Goal: Ask a question: Seek information or help from site administrators or community

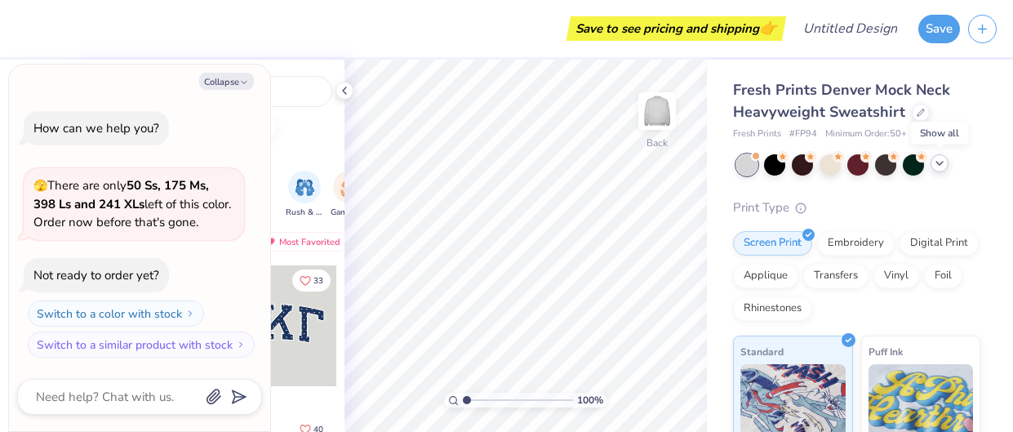
click at [933, 166] on icon at bounding box center [939, 163] width 13 height 13
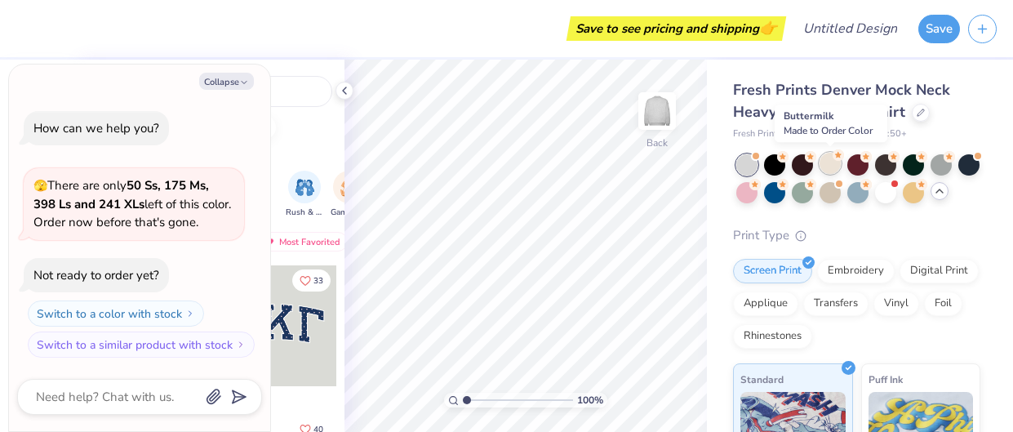
click at [830, 159] on div at bounding box center [829, 163] width 21 height 21
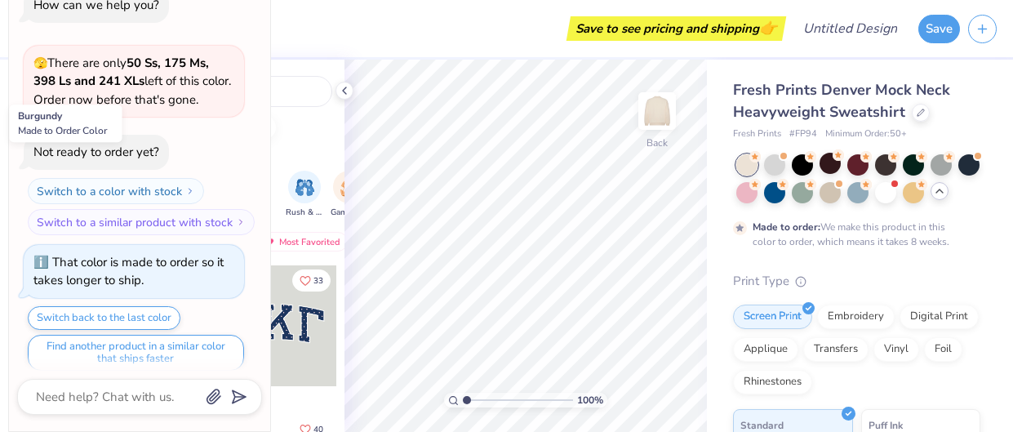
scroll to position [11, 0]
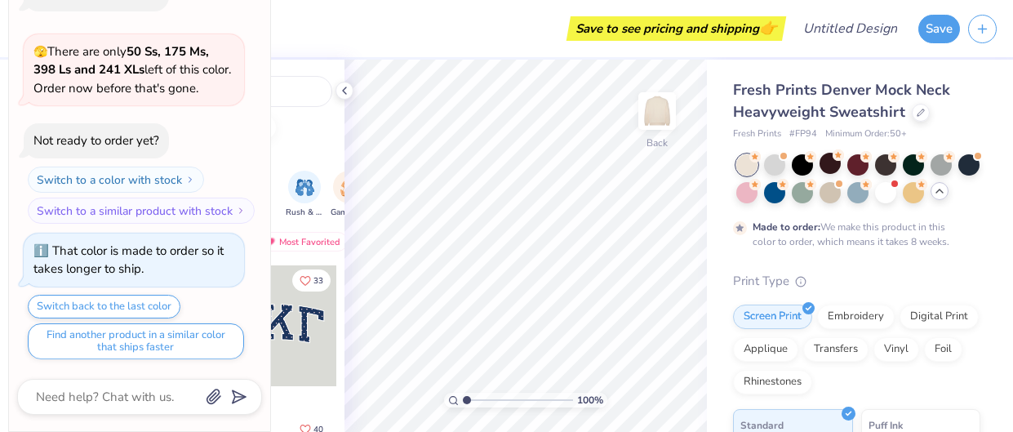
click at [215, 138] on div "Not ready to order yet? Switch to a color with stock Switch to a similar produc…" at bounding box center [134, 173] width 220 height 100
click at [294, 134] on div "beach football bear" at bounding box center [208, 127] width 271 height 24
click at [260, 23] on div "How can we help you? 🫣 There are only 50 Ss, 175 Ms, 398 Ls and 241 XLs left of…" at bounding box center [139, 167] width 245 height 409
click at [281, 27] on div "Save to see pricing and shipping 👉" at bounding box center [402, 28] width 757 height 57
click at [286, 100] on div at bounding box center [209, 91] width 246 height 31
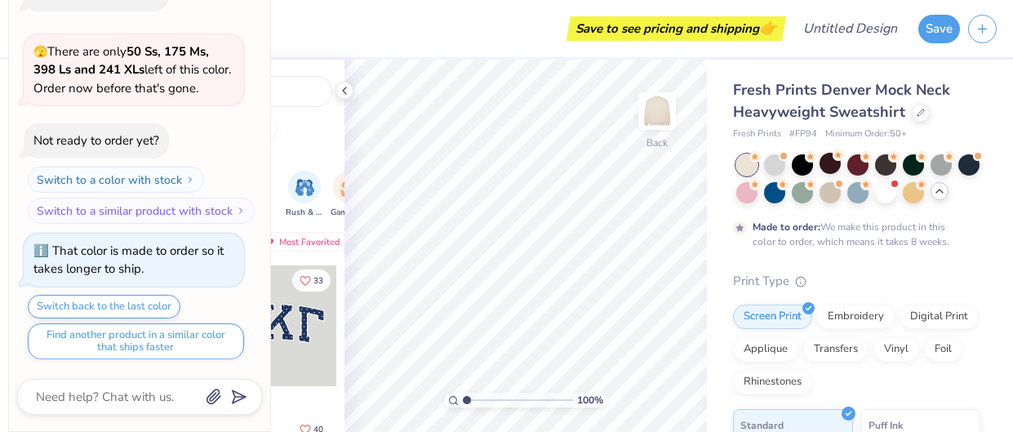
scroll to position [0, 0]
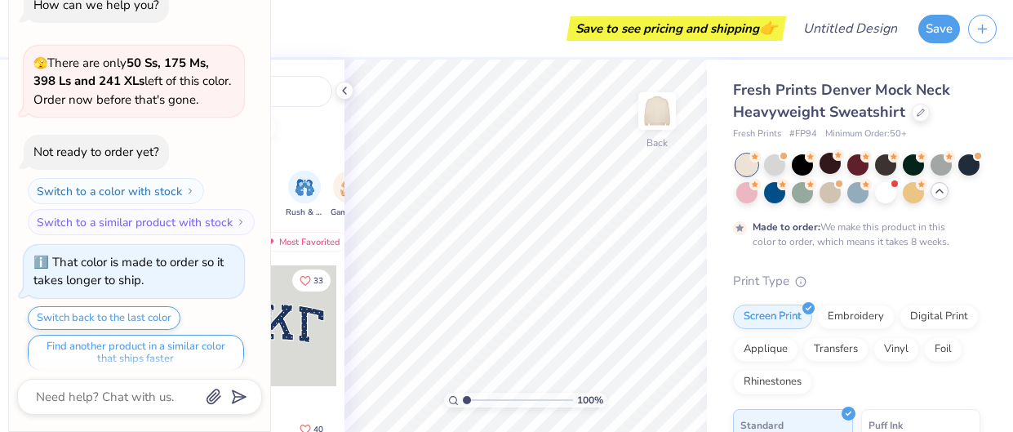
click at [255, 422] on div "Collapse How can we help you? 🫣 There are only 50 Ss, 175 Ms, 398 Ls and 241 XL…" at bounding box center [139, 186] width 261 height 490
click at [316, 93] on input "text" at bounding box center [217, 91] width 209 height 16
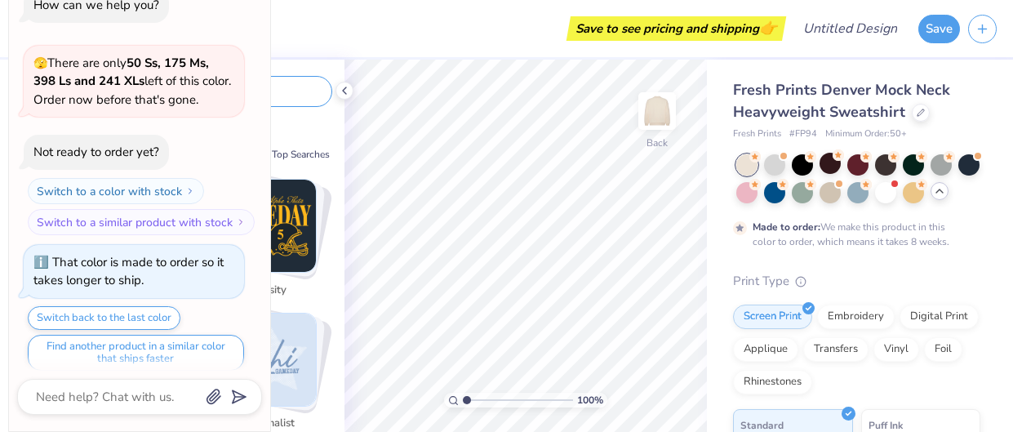
click at [271, 81] on div at bounding box center [209, 91] width 246 height 31
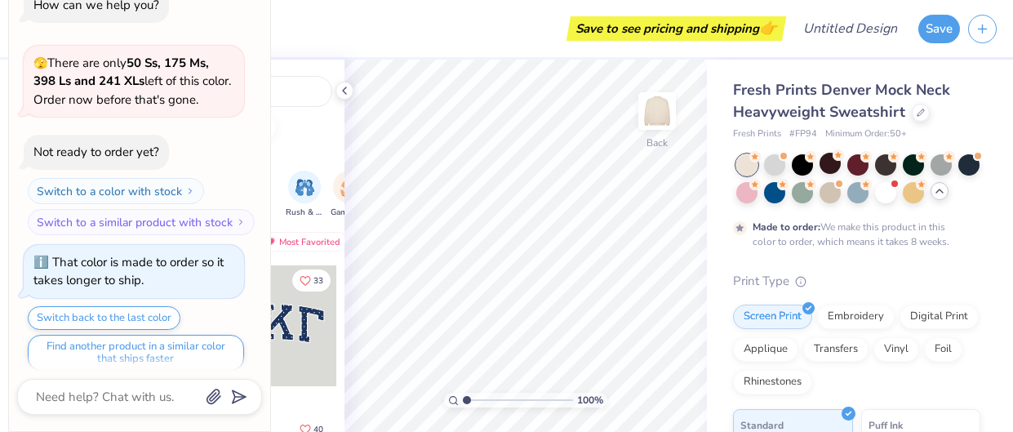
click at [19, 25] on div "How can we help you? 🫣 There are only 50 Ss, 175 Ms, 398 Ls and 241 XLs left of…" at bounding box center [139, 179] width 245 height 409
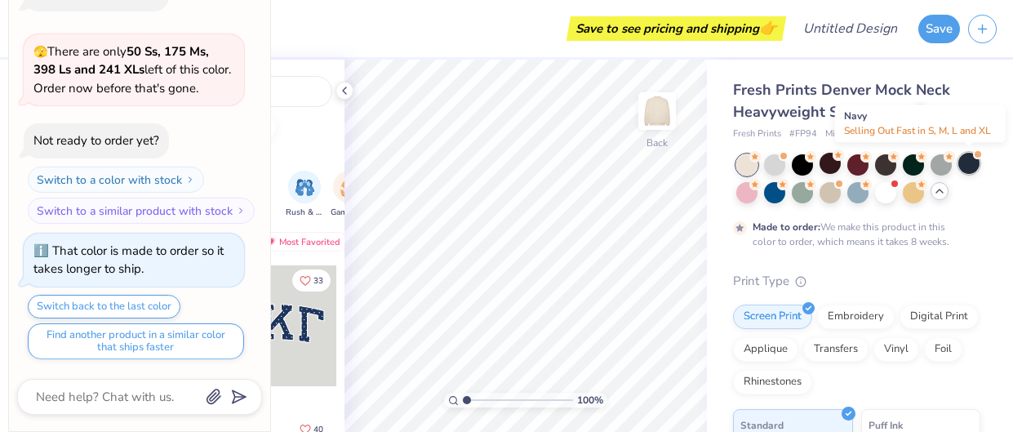
click at [965, 164] on div at bounding box center [968, 163] width 21 height 21
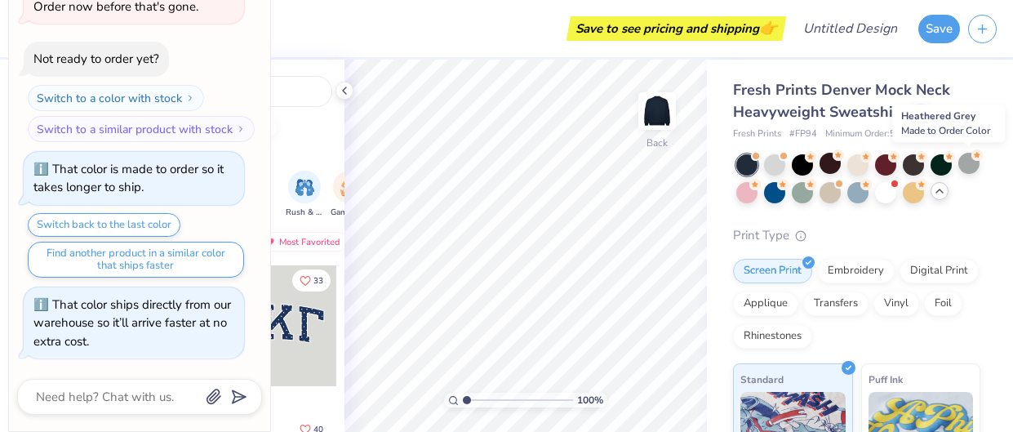
scroll to position [305, 0]
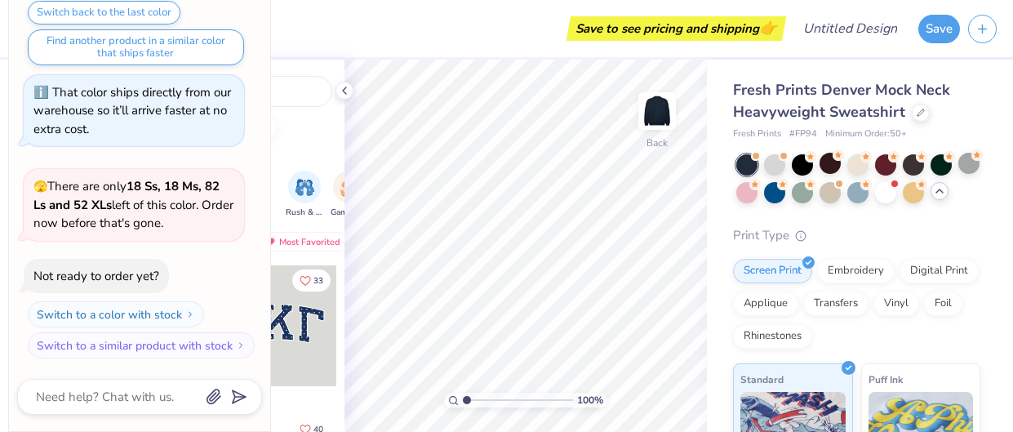
click at [295, 139] on div "beach football bear Orgs Events Styles Print Types Sorority Fraternity Club Spo…" at bounding box center [208, 276] width 271 height 432
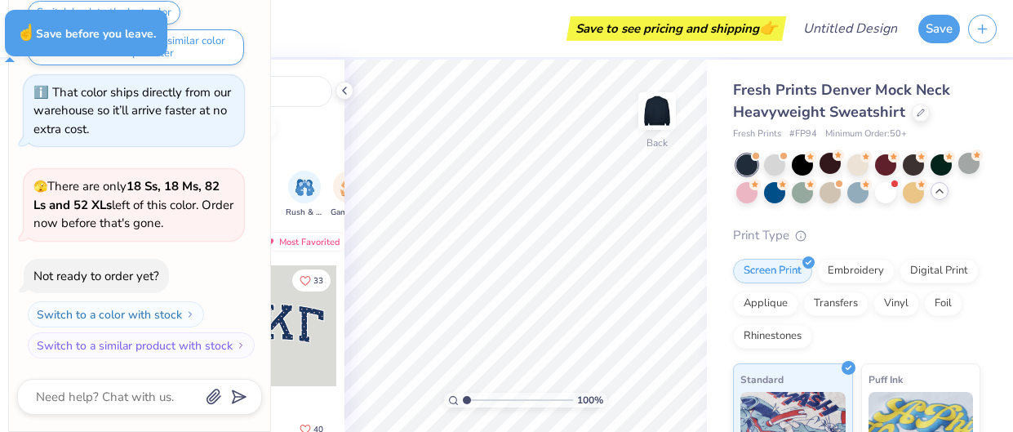
type textarea "x"
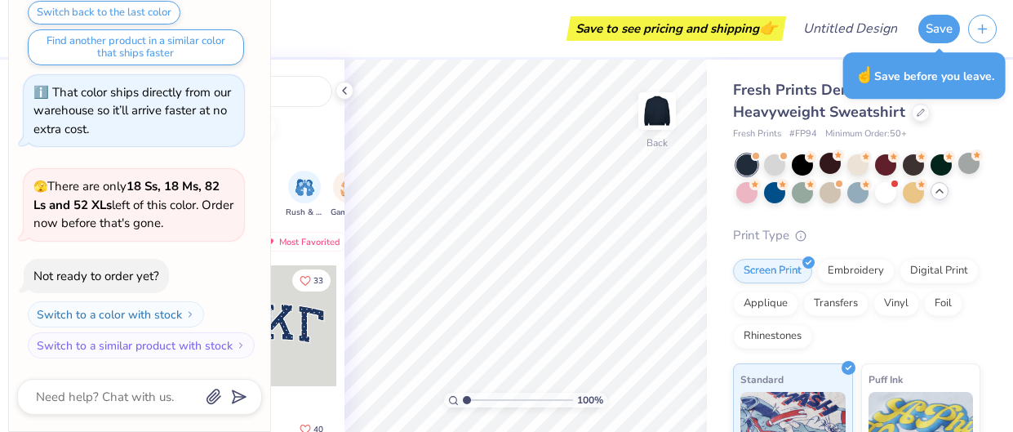
click at [261, 413] on div at bounding box center [139, 397] width 245 height 36
click at [255, 16] on div "How can we help you? 🫣 There are only 50 Ss, 175 Ms, 398 Ls and 241 XLs left of…" at bounding box center [139, 21] width 245 height 702
click at [249, 23] on div "How can we help you? 🫣 There are only 50 Ss, 175 Ms, 398 Ls and 241 XLs left of…" at bounding box center [139, 21] width 245 height 702
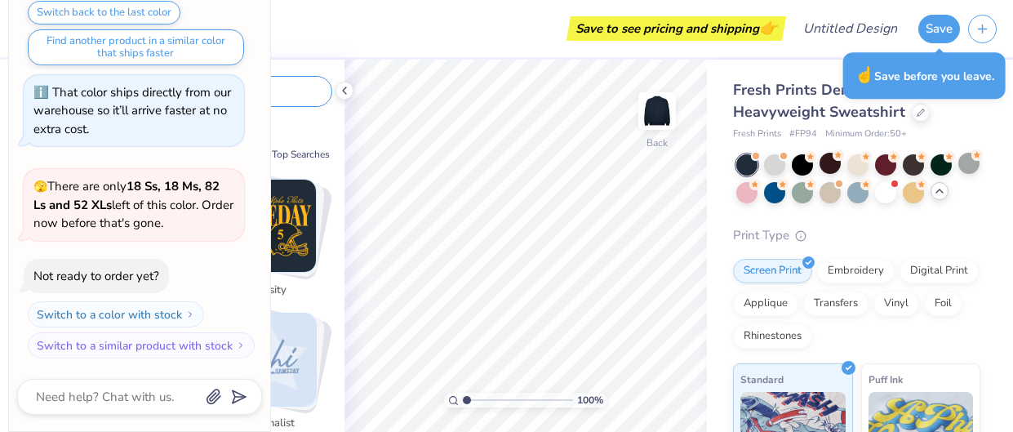
click at [299, 87] on input "text" at bounding box center [217, 91] width 209 height 16
click at [147, 397] on textarea at bounding box center [117, 396] width 166 height 21
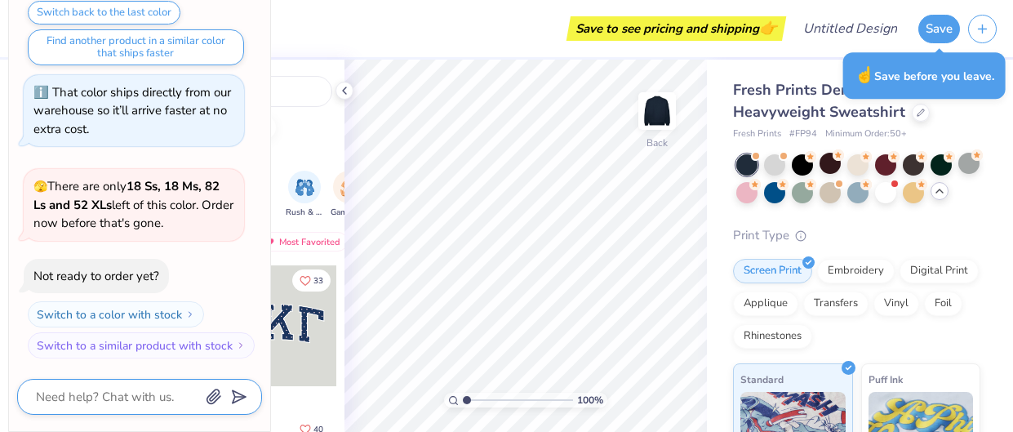
type textarea "c"
type textarea "x"
type textarea "cl"
type textarea "x"
type textarea "clo"
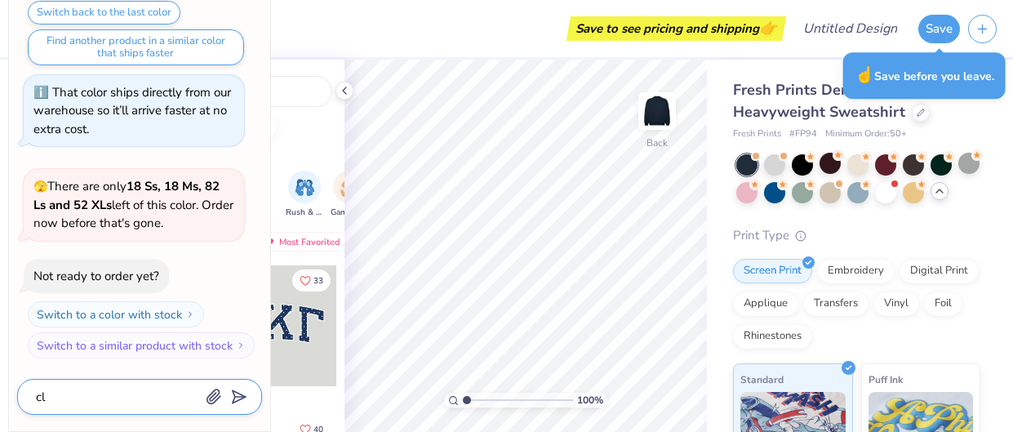
type textarea "x"
type textarea "clos"
type textarea "x"
type textarea "close"
type textarea "x"
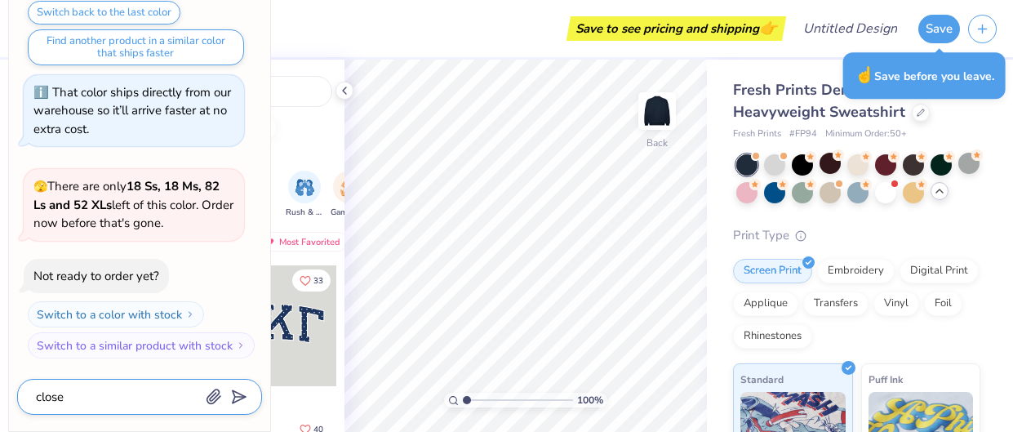
type textarea "close"
type textarea "x"
type textarea "close c"
type textarea "x"
type textarea "close ch"
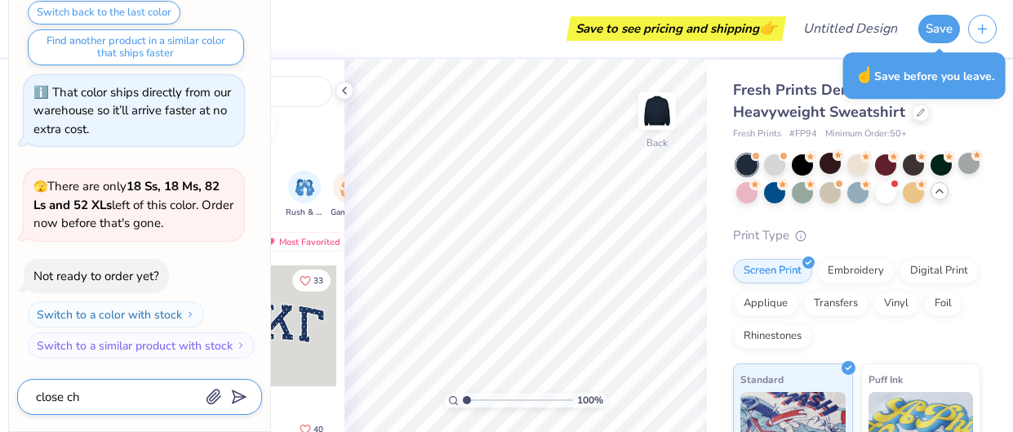
type textarea "x"
type textarea "close cha"
type textarea "x"
type textarea "close chat"
type textarea "x"
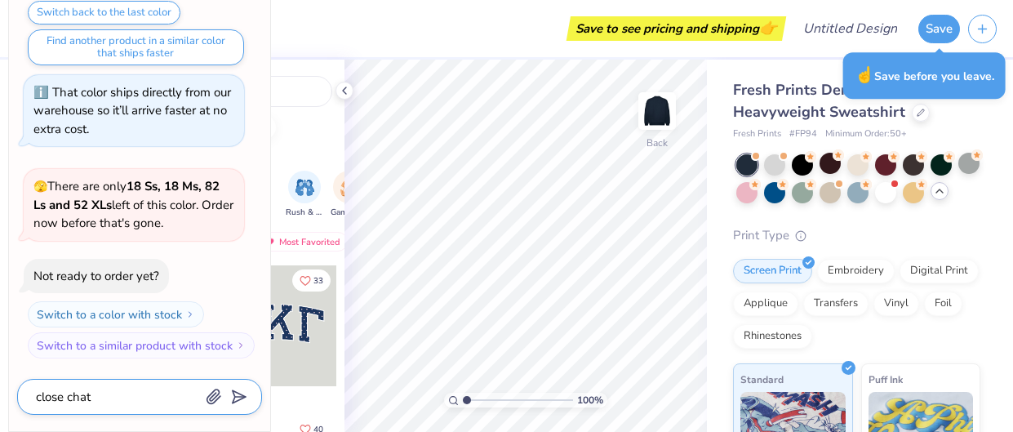
type textarea "close chat"
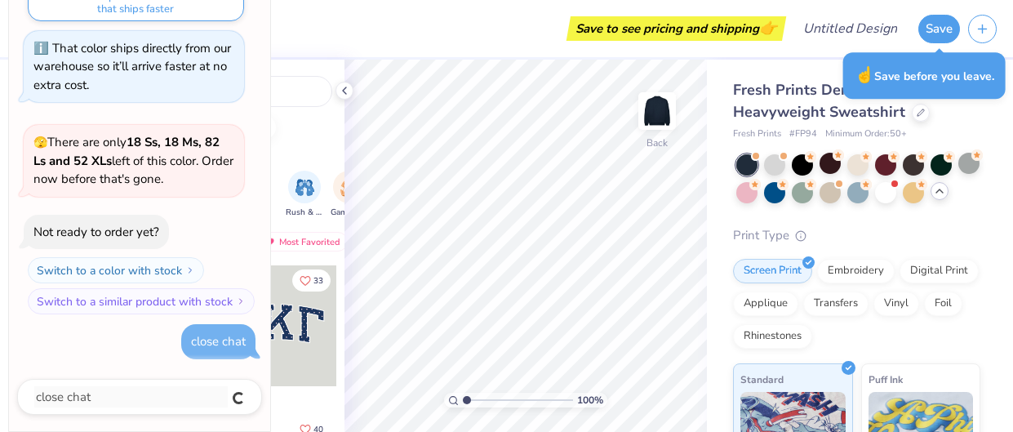
type textarea "x"
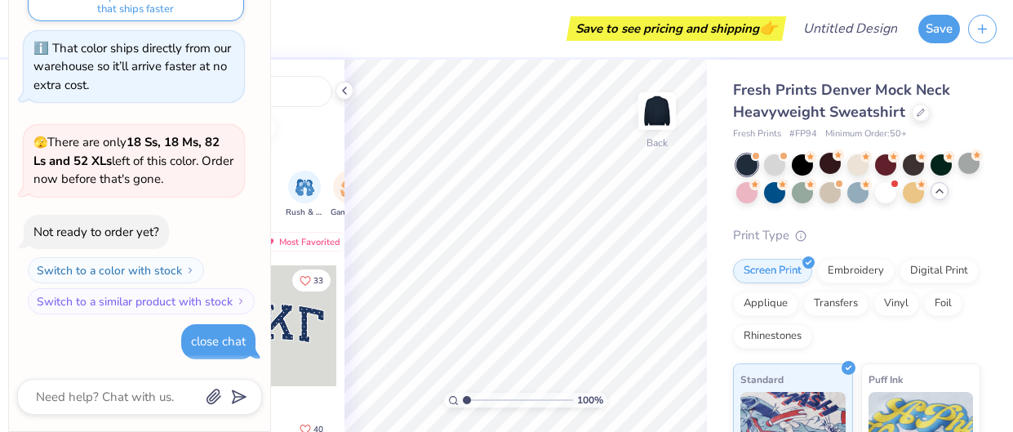
click at [262, 34] on div "Collapse How can we help you? 🫣 There are only 50 Ss, 175 Ms, 398 Ls and 241 XL…" at bounding box center [139, 186] width 261 height 490
click at [312, 85] on input "text" at bounding box center [217, 91] width 209 height 16
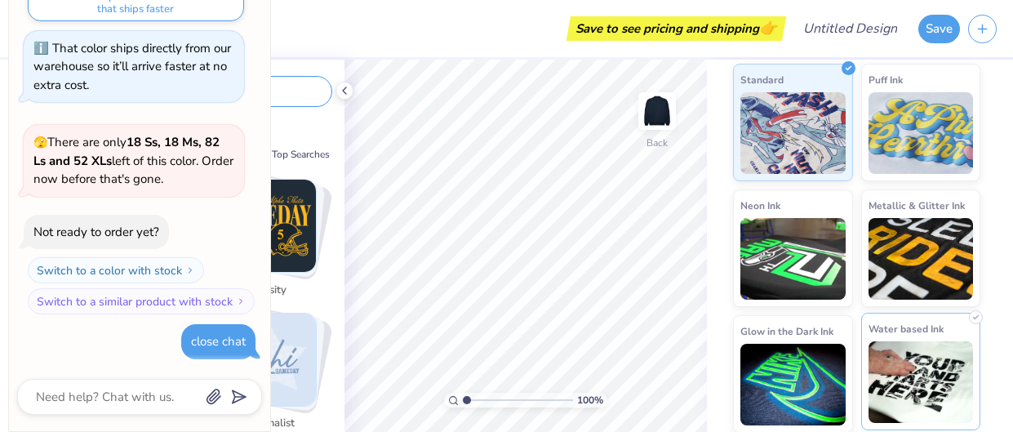
scroll to position [0, 0]
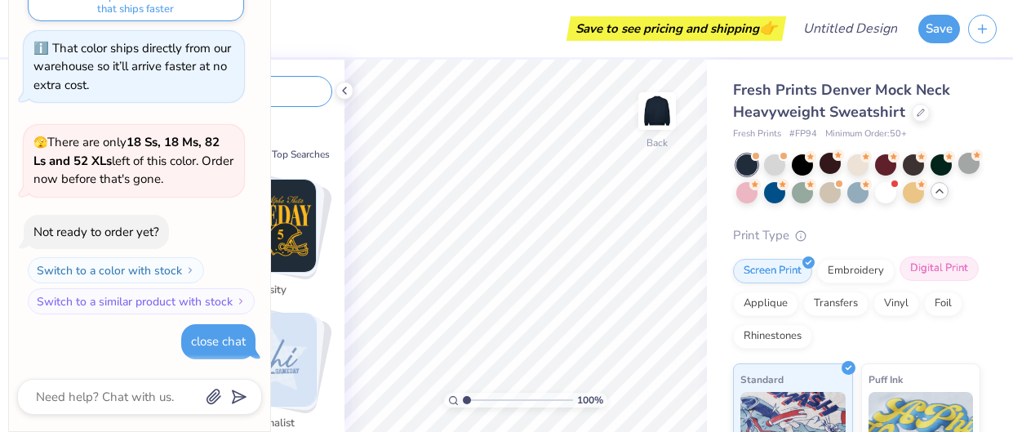
click at [926, 272] on div "Digital Print" at bounding box center [938, 268] width 79 height 24
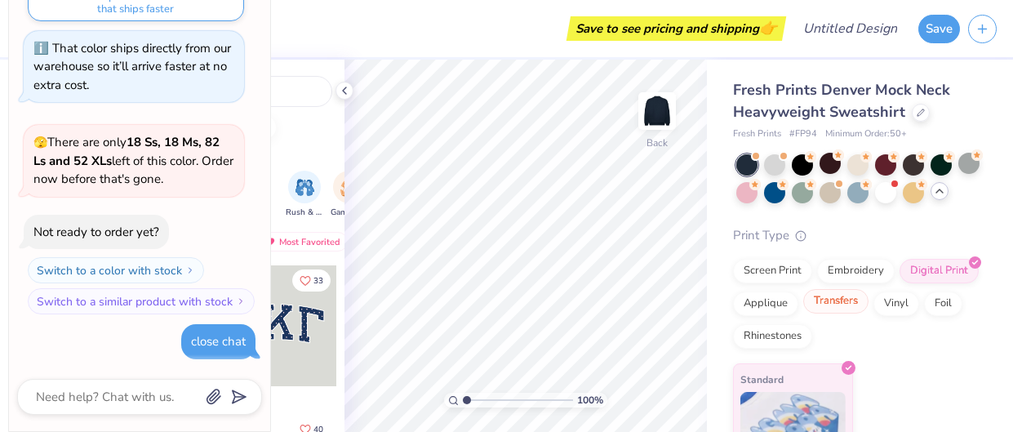
click at [830, 300] on div "Transfers" at bounding box center [835, 301] width 65 height 24
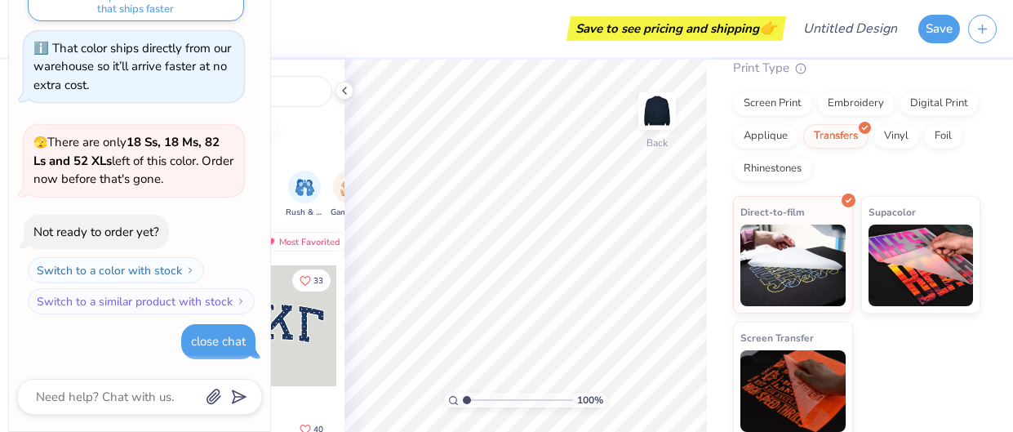
scroll to position [168, 0]
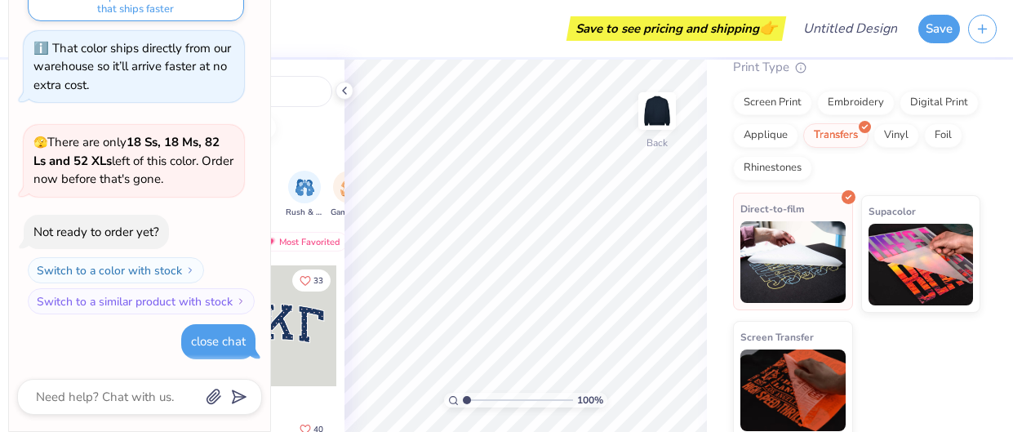
click at [782, 263] on img at bounding box center [792, 262] width 105 height 82
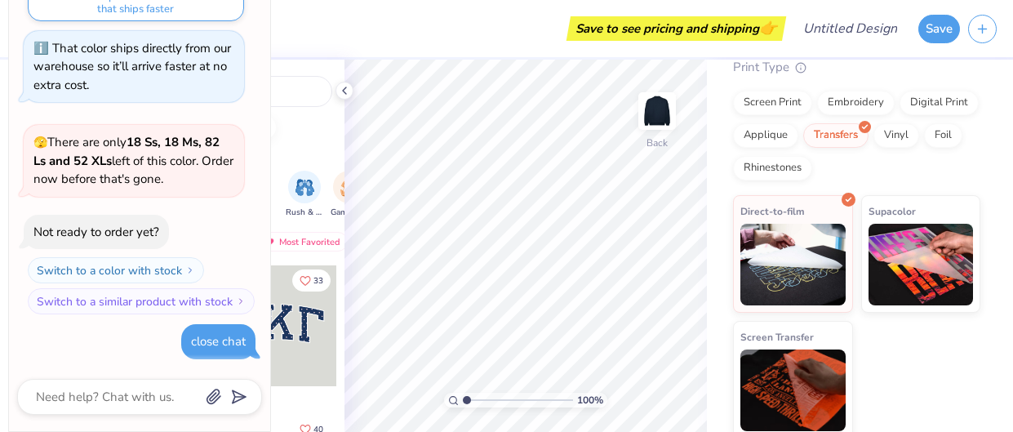
scroll to position [174, 0]
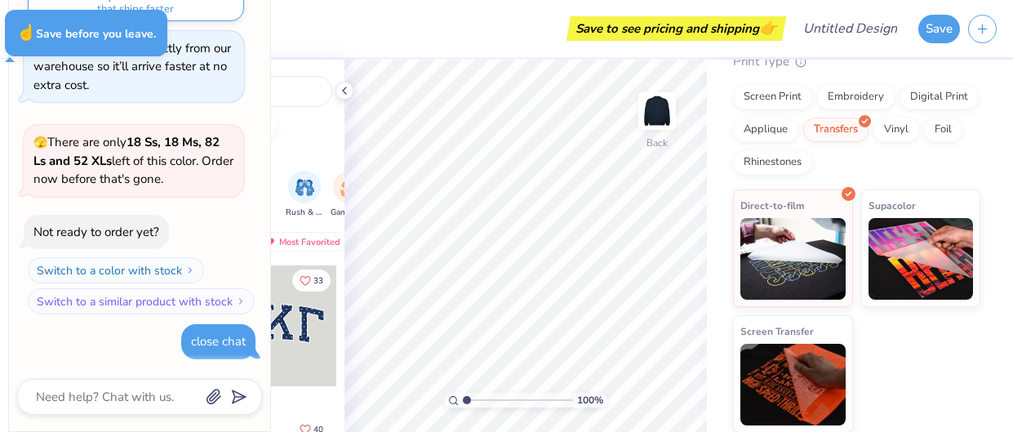
type textarea "x"
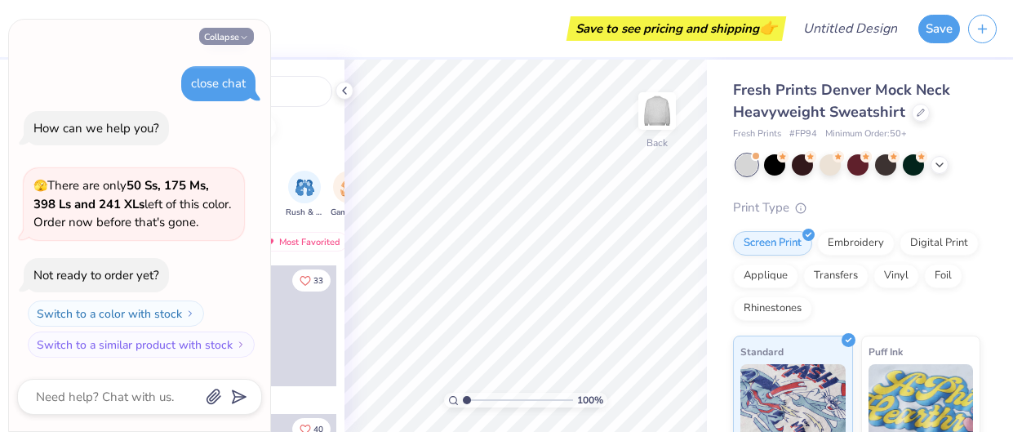
click at [240, 40] on icon "button" at bounding box center [244, 38] width 10 height 10
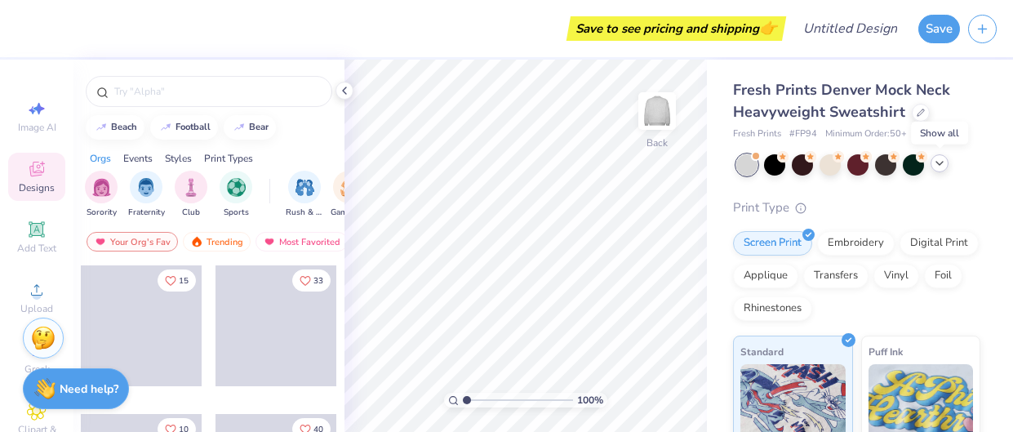
click at [937, 165] on icon at bounding box center [939, 163] width 13 height 13
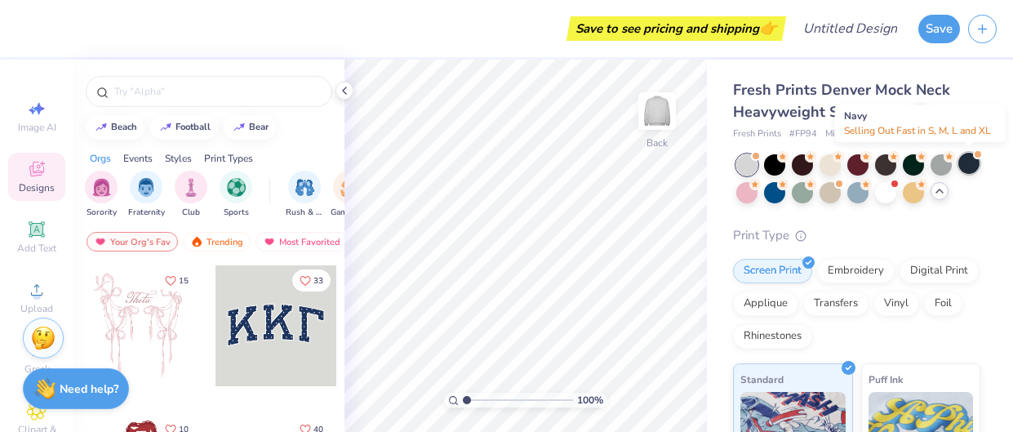
click at [973, 165] on div at bounding box center [968, 163] width 21 height 21
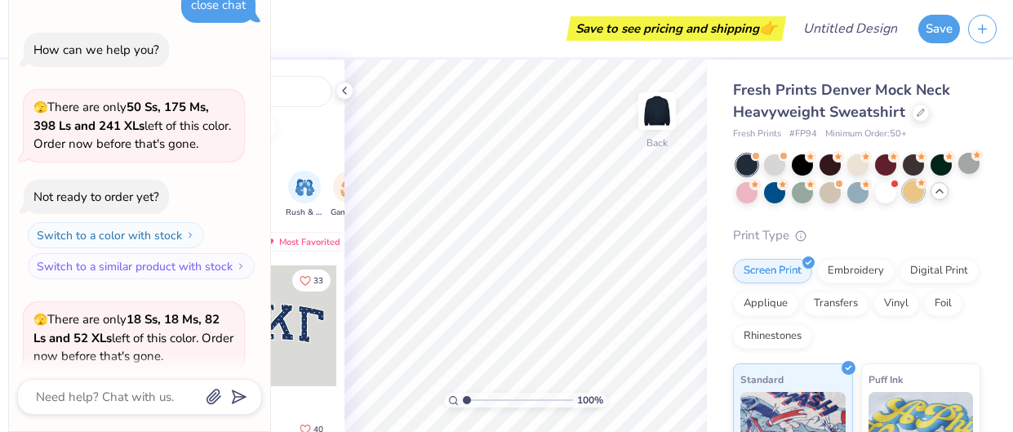
scroll to position [133, 0]
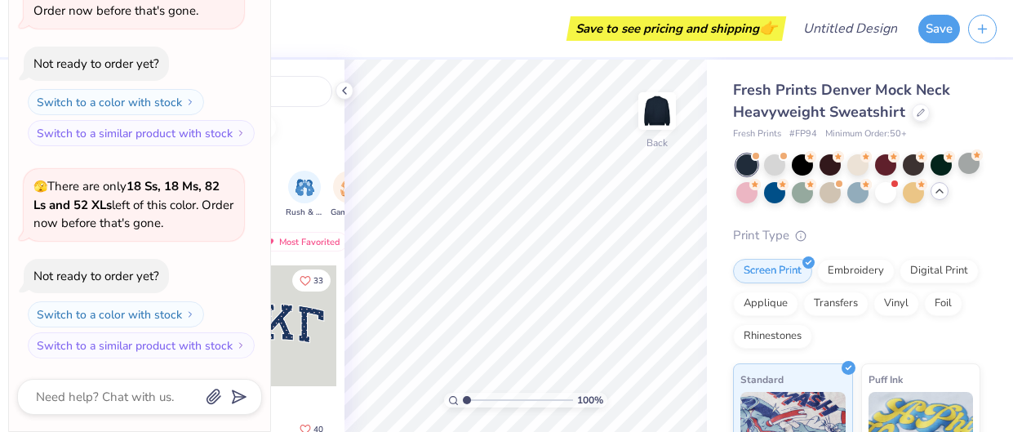
click at [253, 7] on div "close chat How can we help you? 🫣 There are only 50 Ss, 175 Ms, 398 Ls and 241 …" at bounding box center [139, 107] width 245 height 530
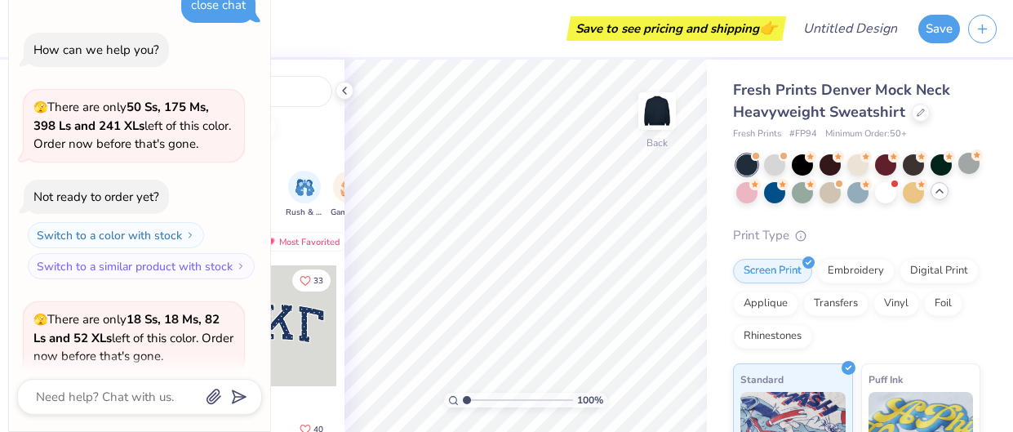
type textarea "x"
